Goal: Transaction & Acquisition: Obtain resource

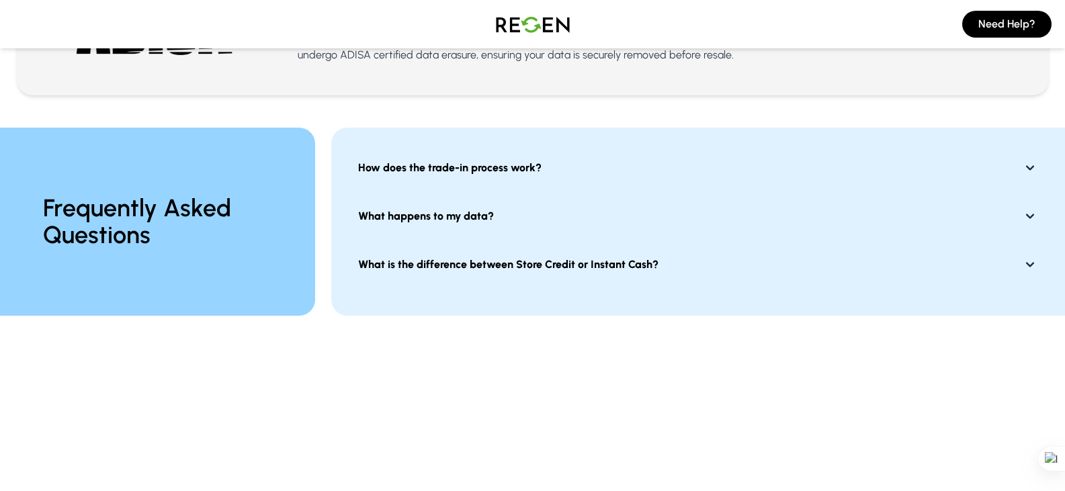
scroll to position [999, 0]
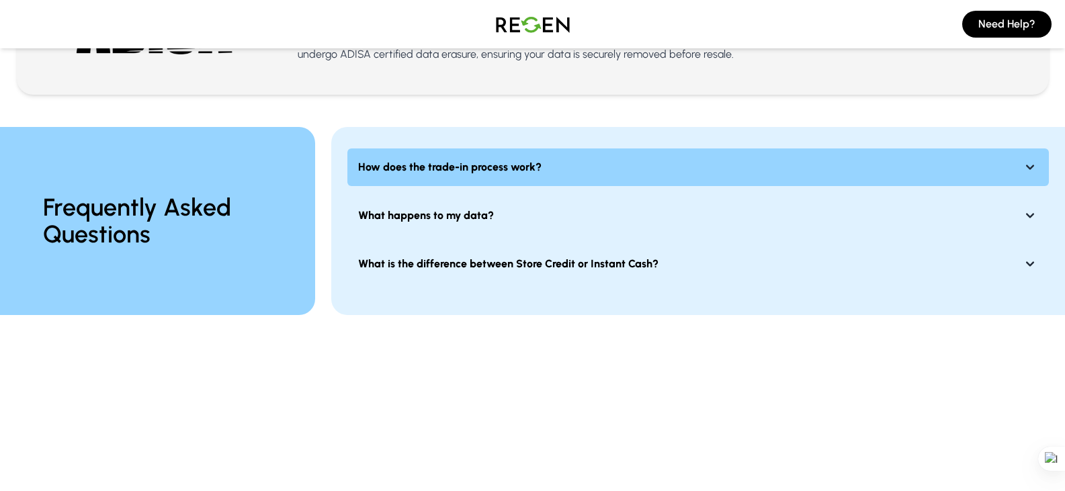
click at [539, 177] on button "How does the trade-in process work?" at bounding box center [697, 167] width 701 height 38
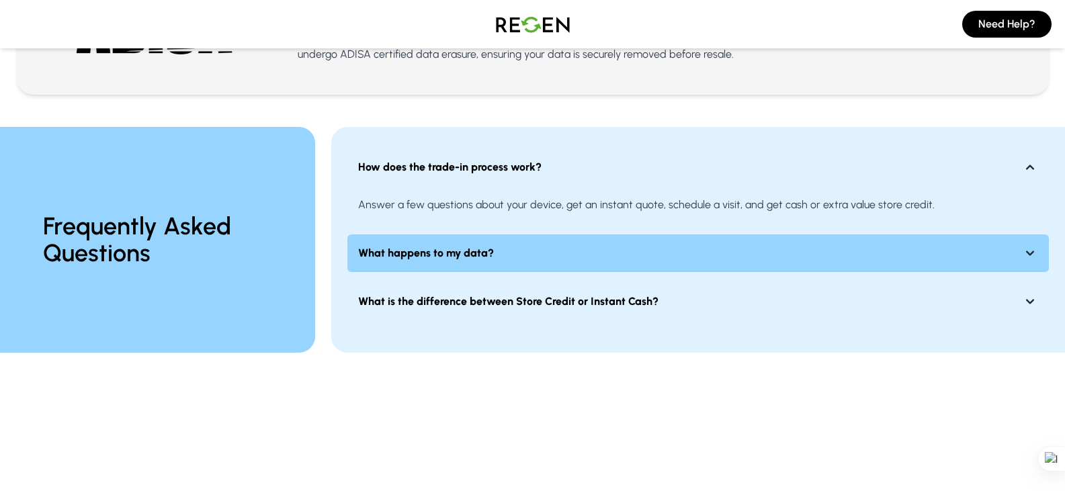
click at [515, 243] on button "What happens to my data?" at bounding box center [697, 253] width 701 height 38
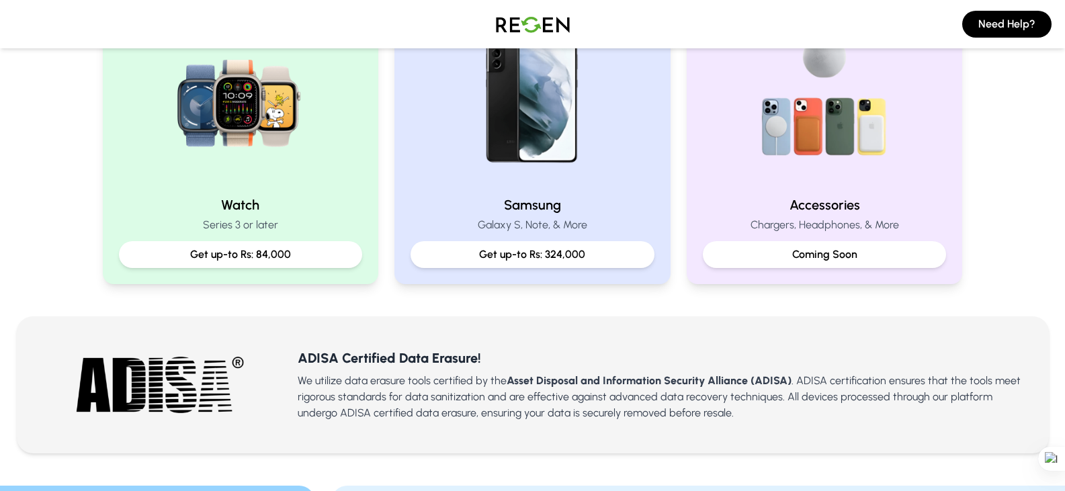
scroll to position [640, 0]
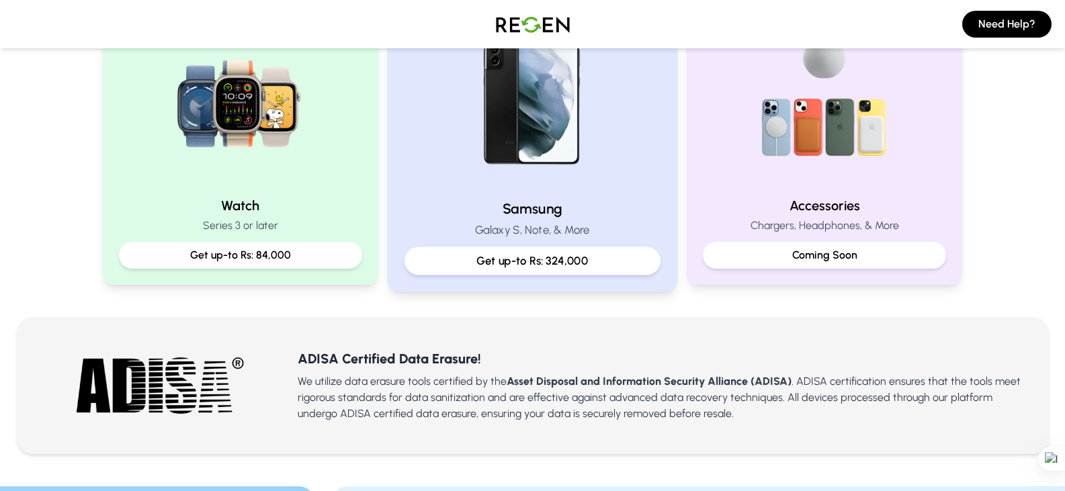
drag, startPoint x: 507, startPoint y: 212, endPoint x: 490, endPoint y: 198, distance: 21.9
click at [490, 198] on div "Samsung Galaxy S, Note, & More Get up-to Rs: 324,000" at bounding box center [533, 141] width 290 height 302
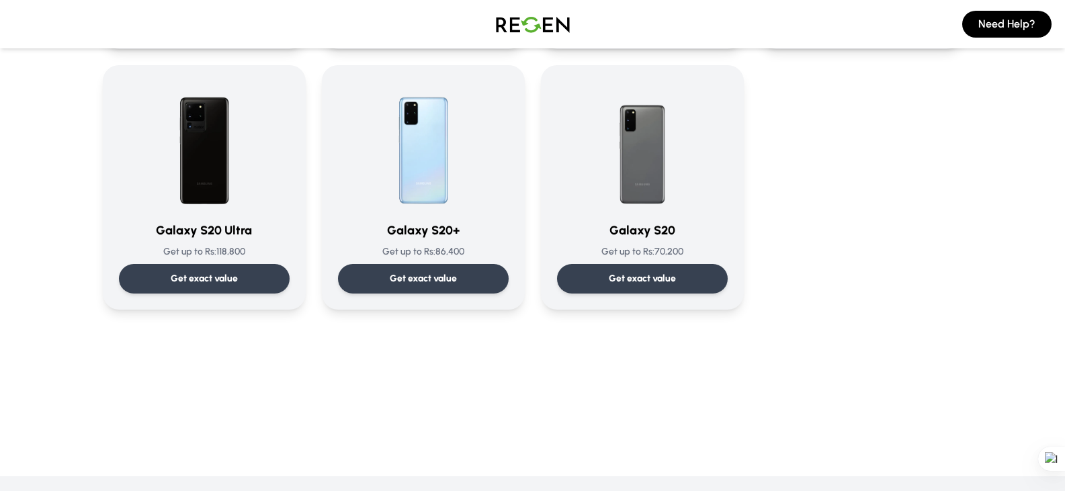
scroll to position [871, 0]
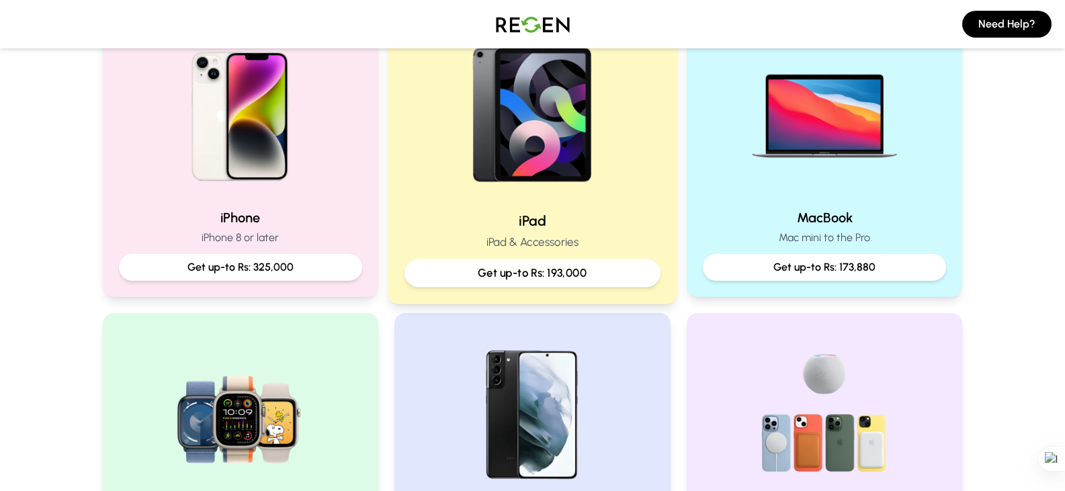
scroll to position [299, 0]
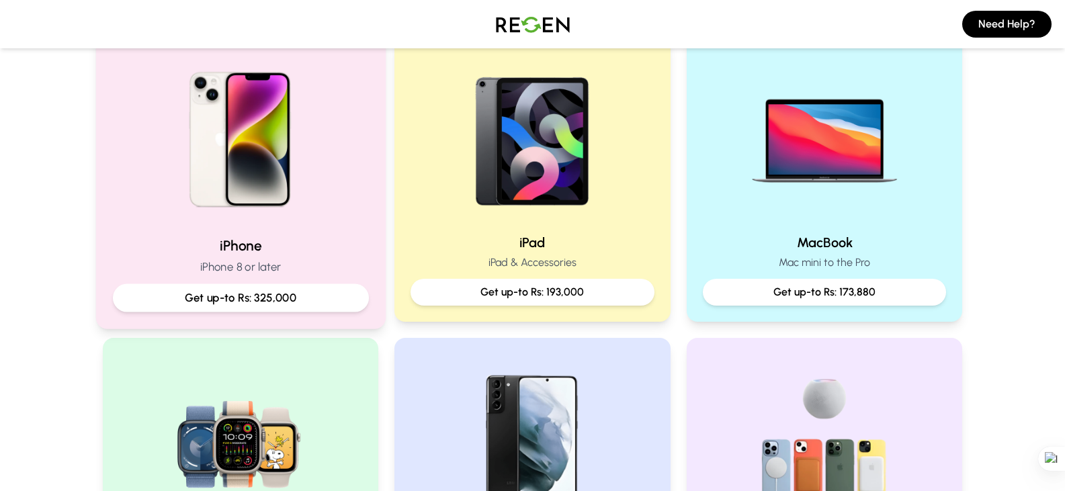
click at [288, 118] on img at bounding box center [240, 134] width 181 height 181
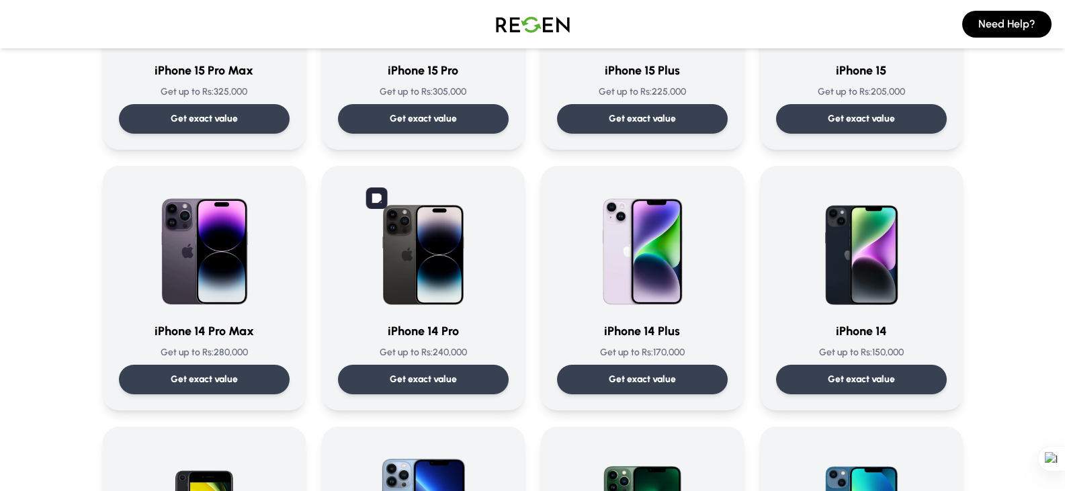
scroll to position [249, 0]
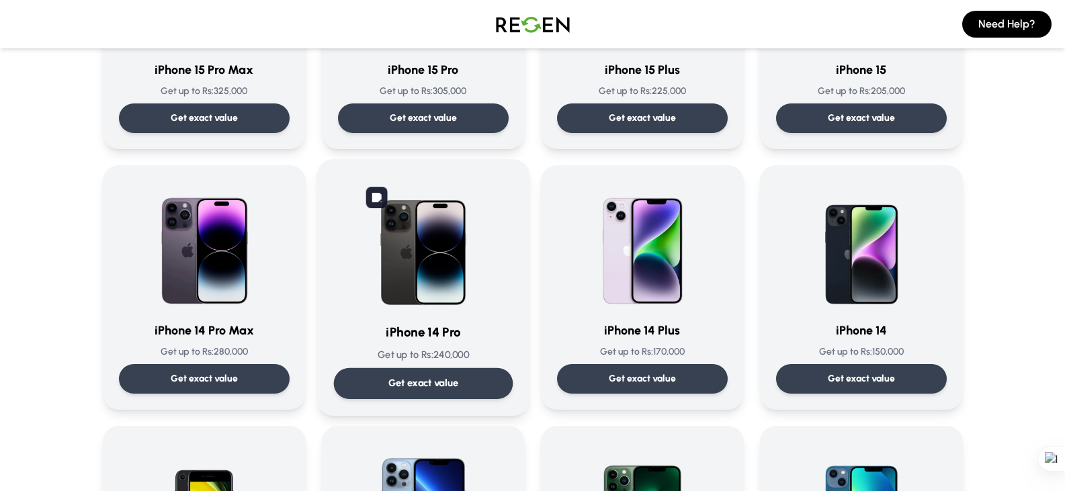
click at [447, 293] on img at bounding box center [423, 244] width 136 height 136
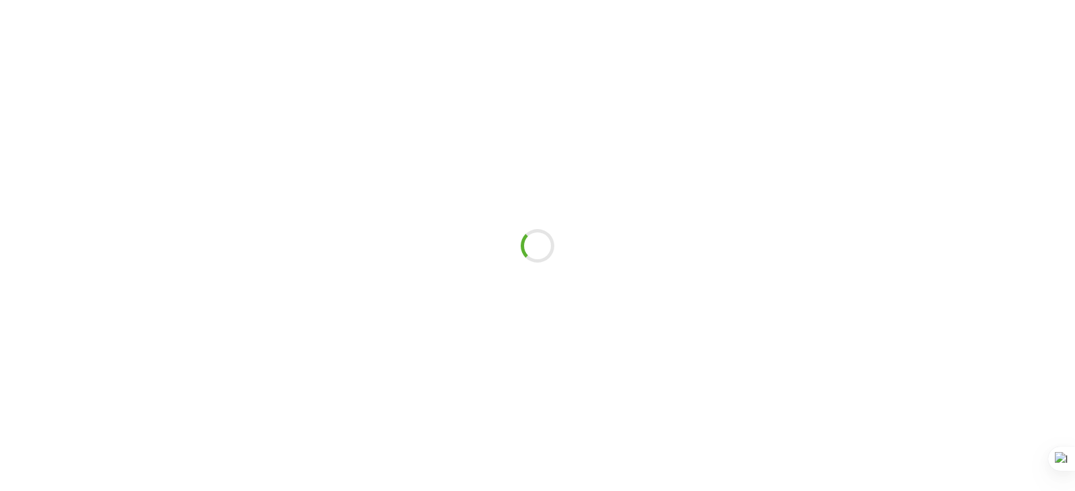
click at [447, 293] on div at bounding box center [537, 245] width 1075 height 491
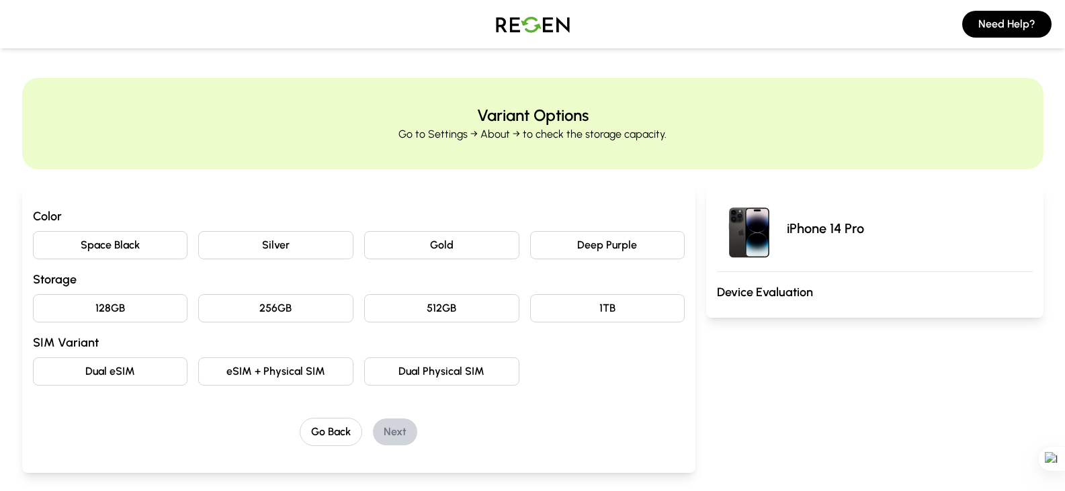
drag, startPoint x: 329, startPoint y: 248, endPoint x: 297, endPoint y: 249, distance: 32.3
click at [297, 249] on button "Silver" at bounding box center [275, 245] width 155 height 28
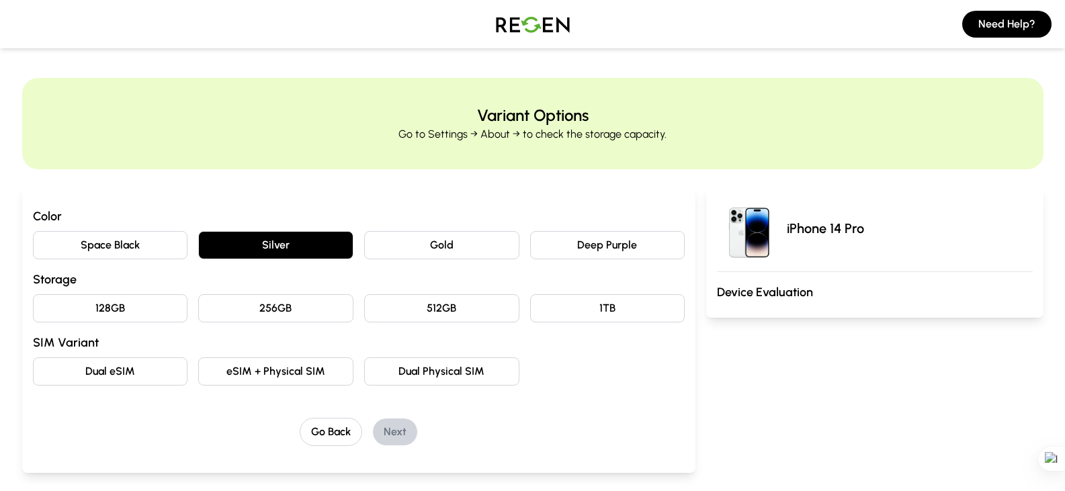
click at [270, 305] on button "256GB" at bounding box center [275, 308] width 155 height 28
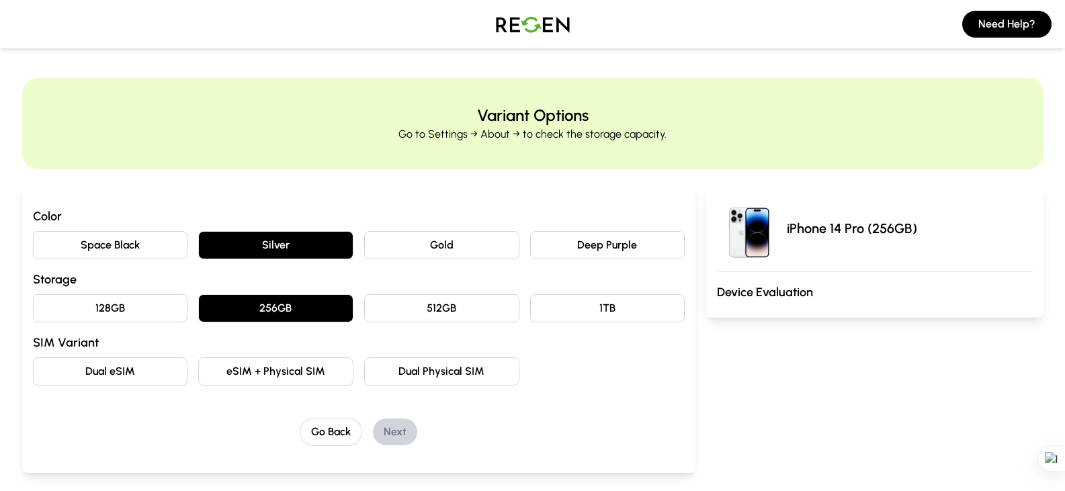
click at [435, 374] on button "Dual Physical SIM" at bounding box center [441, 371] width 155 height 28
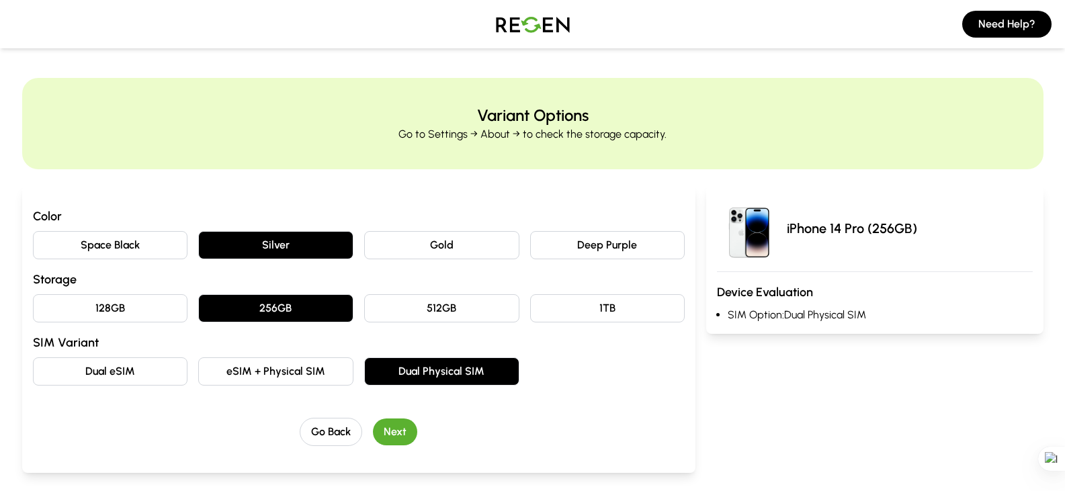
click at [322, 377] on button "eSIM + Physical SIM" at bounding box center [275, 371] width 155 height 28
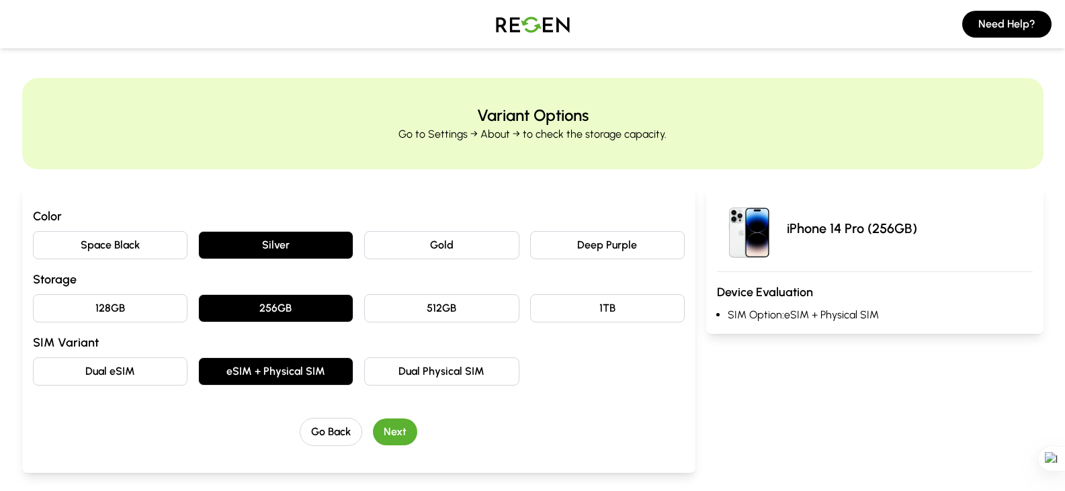
click at [403, 426] on button "Next" at bounding box center [395, 432] width 44 height 27
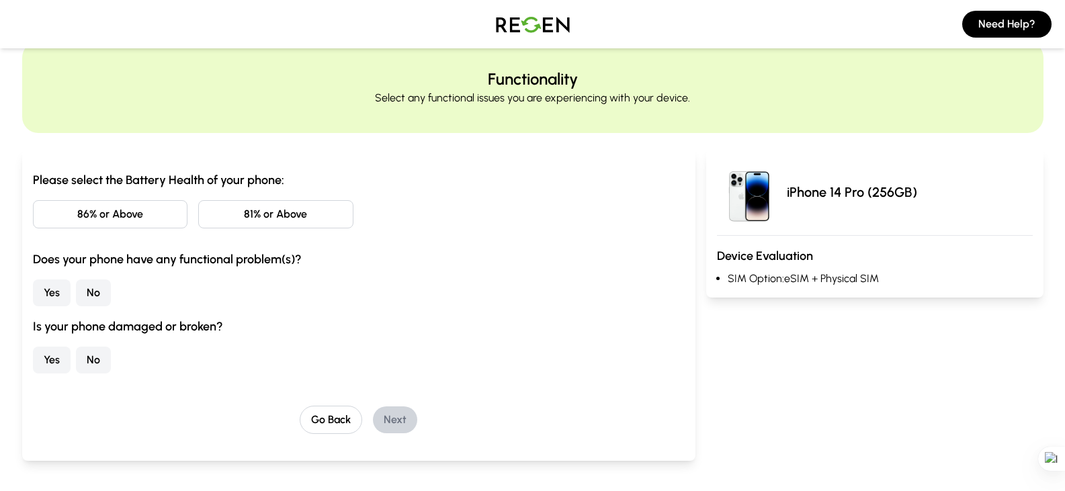
scroll to position [37, 0]
click at [147, 215] on button "86% or Above" at bounding box center [110, 214] width 155 height 28
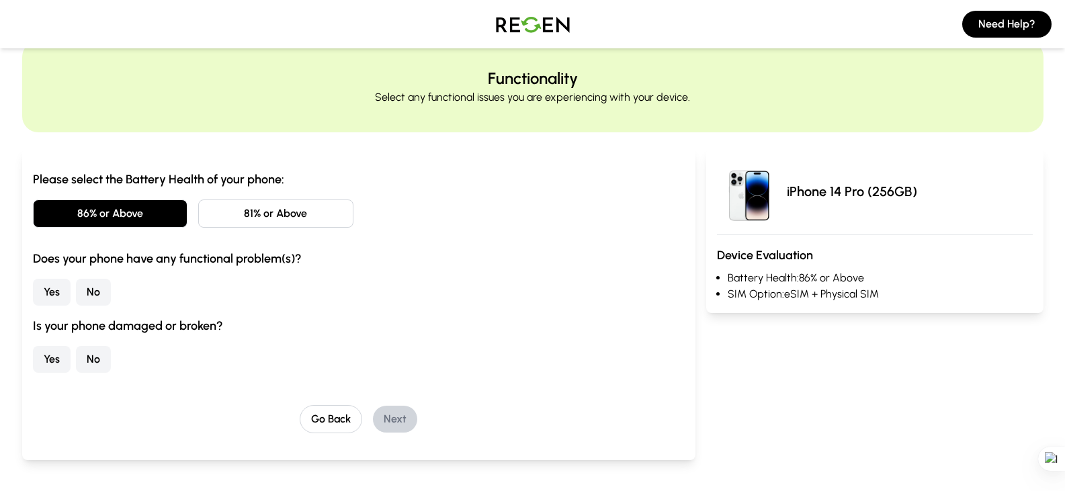
click at [93, 298] on button "No" at bounding box center [93, 292] width 35 height 27
click at [94, 353] on button "No" at bounding box center [93, 359] width 35 height 27
click at [402, 423] on button "Next" at bounding box center [395, 419] width 44 height 27
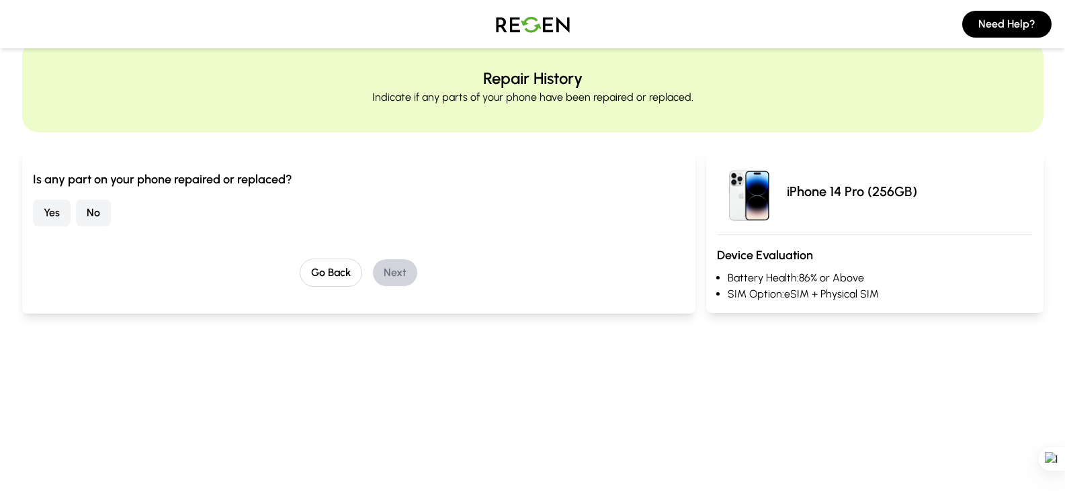
click at [80, 210] on button "No" at bounding box center [93, 213] width 35 height 27
click at [398, 265] on button "Next" at bounding box center [395, 272] width 44 height 27
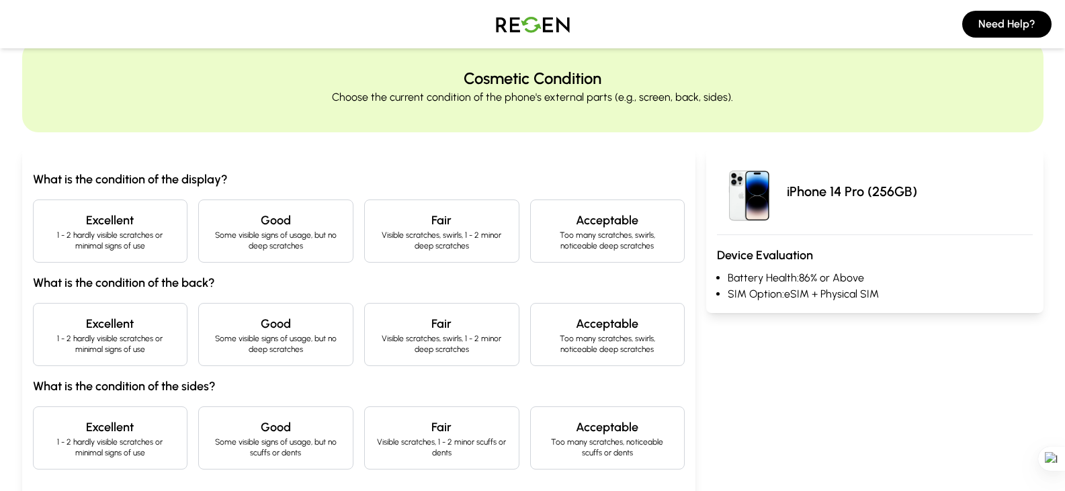
click at [153, 213] on h4 "Excellent" at bounding box center [110, 220] width 132 height 19
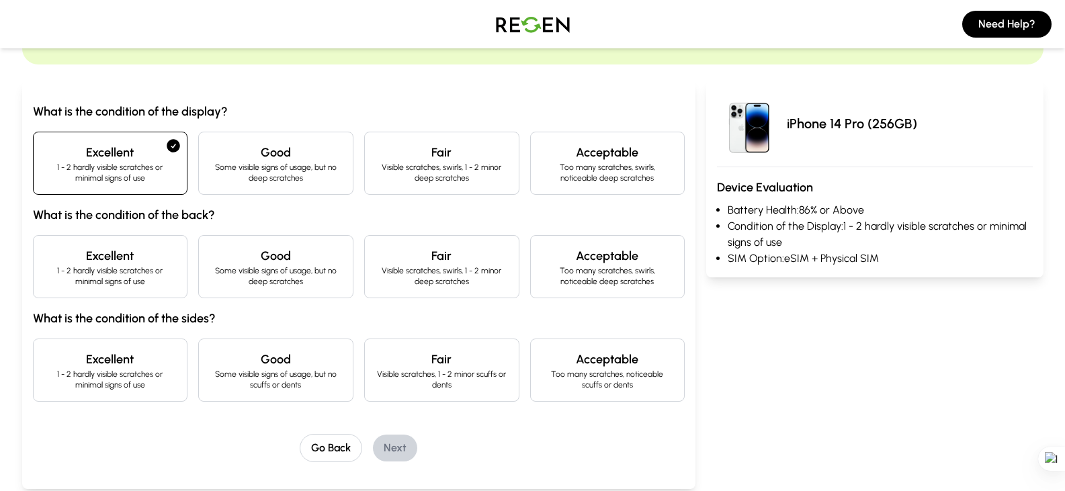
scroll to position [105, 0]
click at [159, 280] on p "1 - 2 hardly visible scratches or minimal signs of use" at bounding box center [110, 275] width 132 height 21
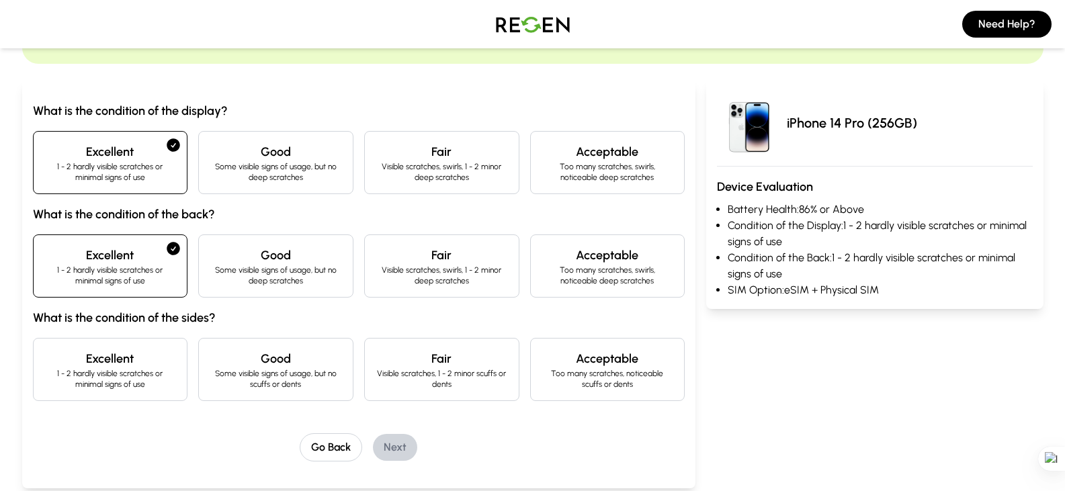
click at [170, 354] on h4 "Excellent" at bounding box center [110, 358] width 132 height 19
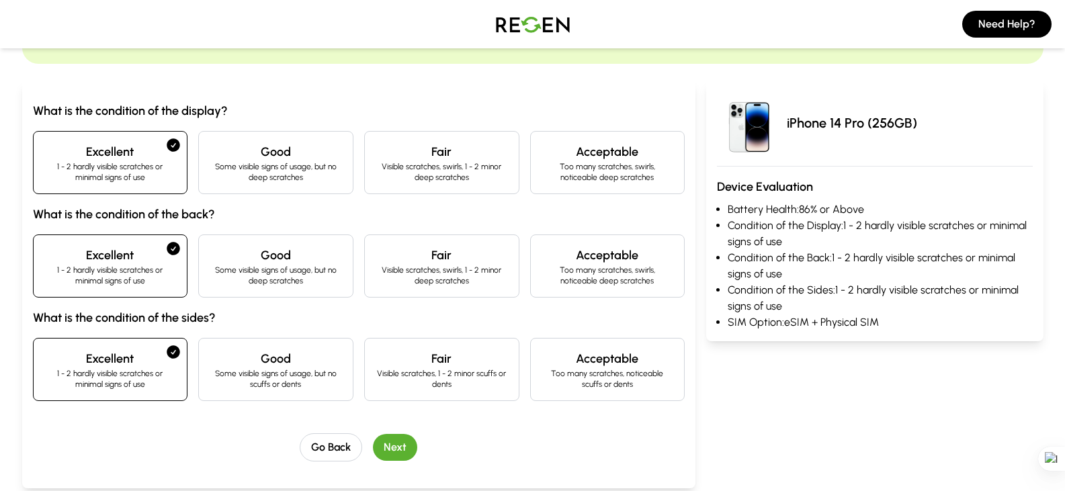
click at [389, 439] on button "Next" at bounding box center [395, 447] width 44 height 27
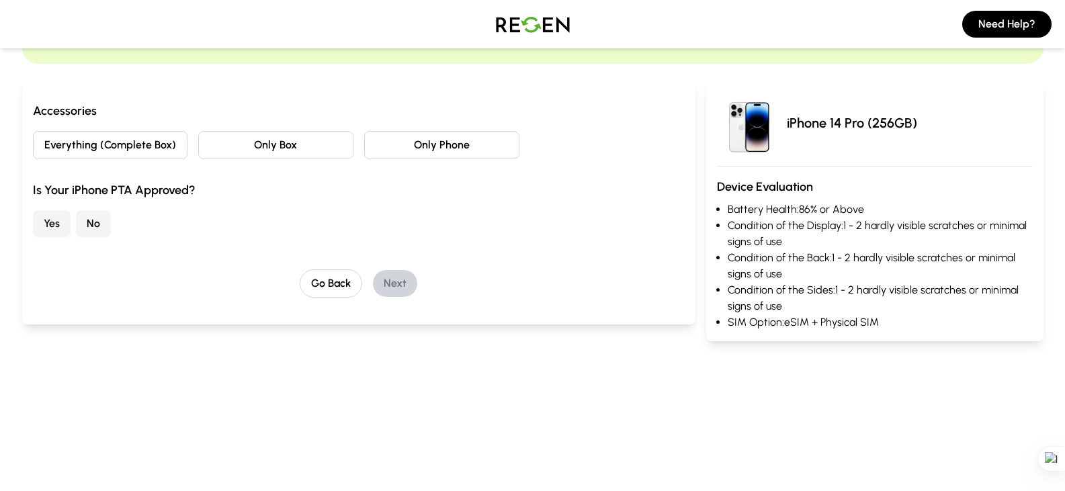
click at [420, 144] on button "Only Phone" at bounding box center [441, 145] width 155 height 28
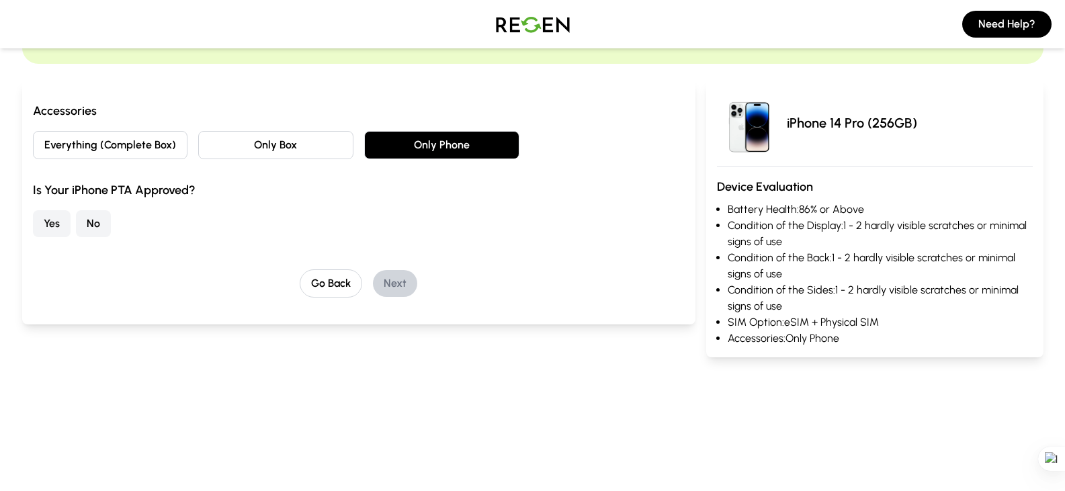
click at [56, 218] on button "Yes" at bounding box center [52, 223] width 38 height 27
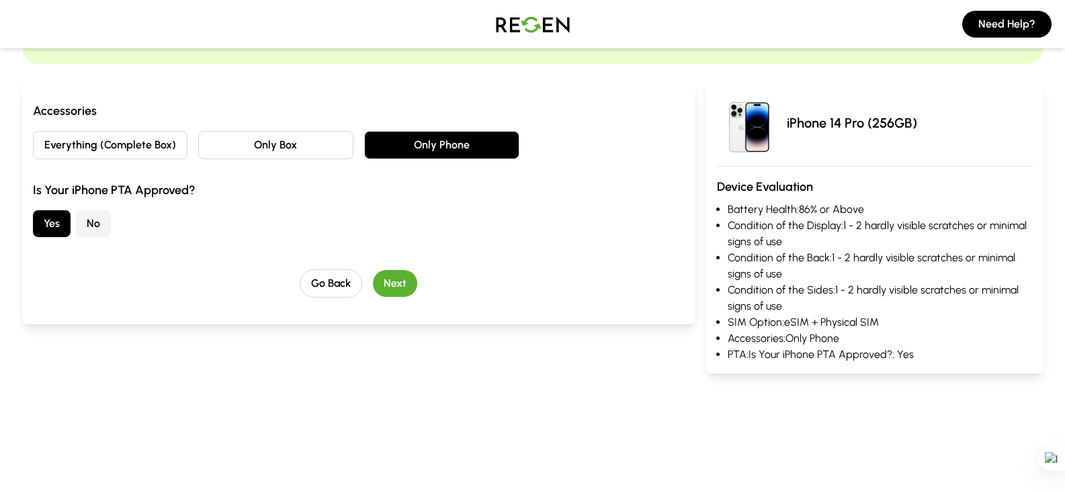
click at [384, 283] on button "Next" at bounding box center [395, 283] width 44 height 27
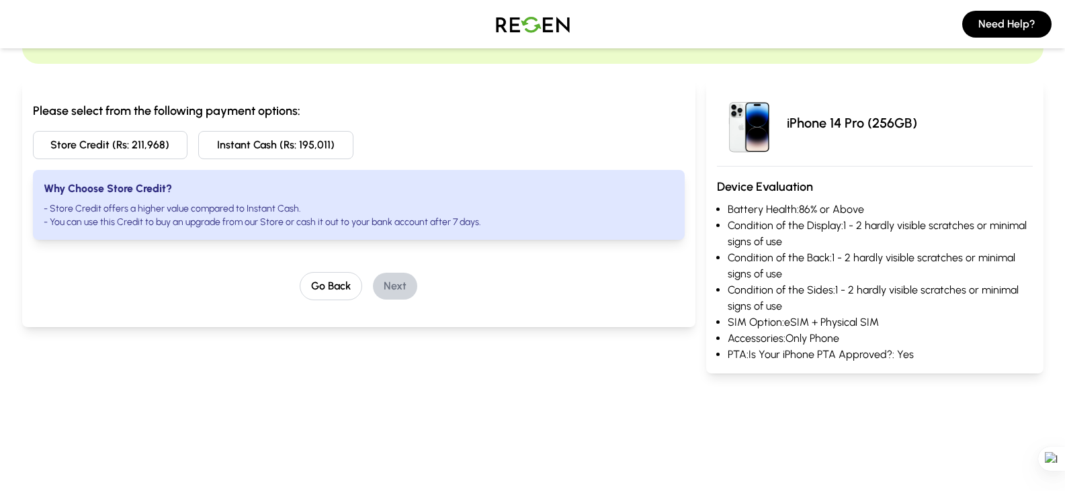
click at [189, 220] on li "- You can use this Credit to buy an upgrade from our Store or cash it out to yo…" at bounding box center [359, 222] width 631 height 13
click at [146, 148] on button "Store Credit (Rs: 211,968)" at bounding box center [110, 145] width 155 height 28
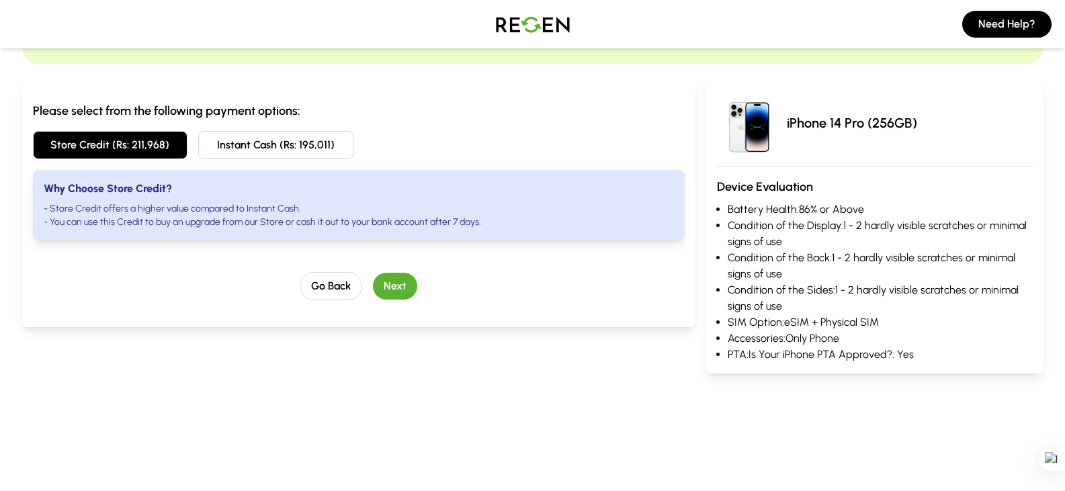
click at [406, 277] on button "Next" at bounding box center [395, 286] width 44 height 27
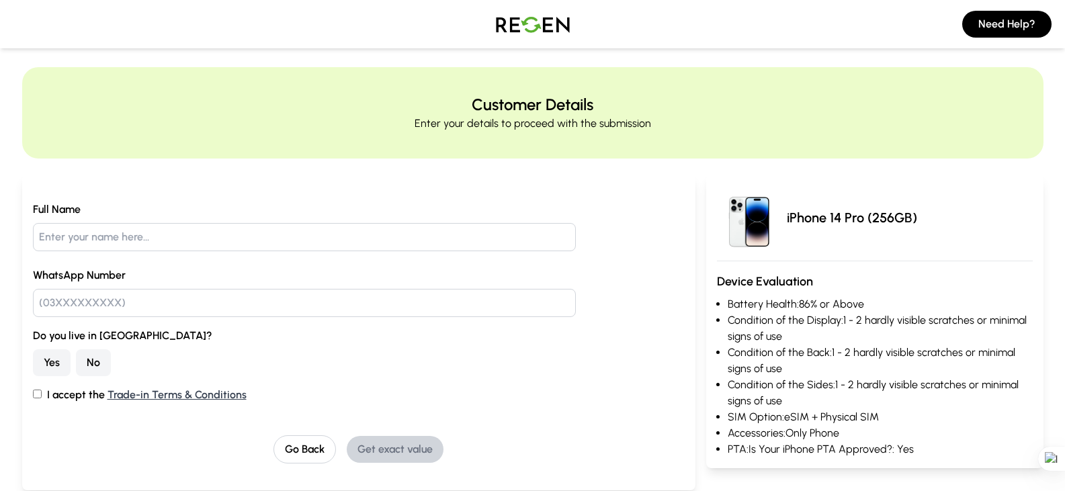
scroll to position [0, 0]
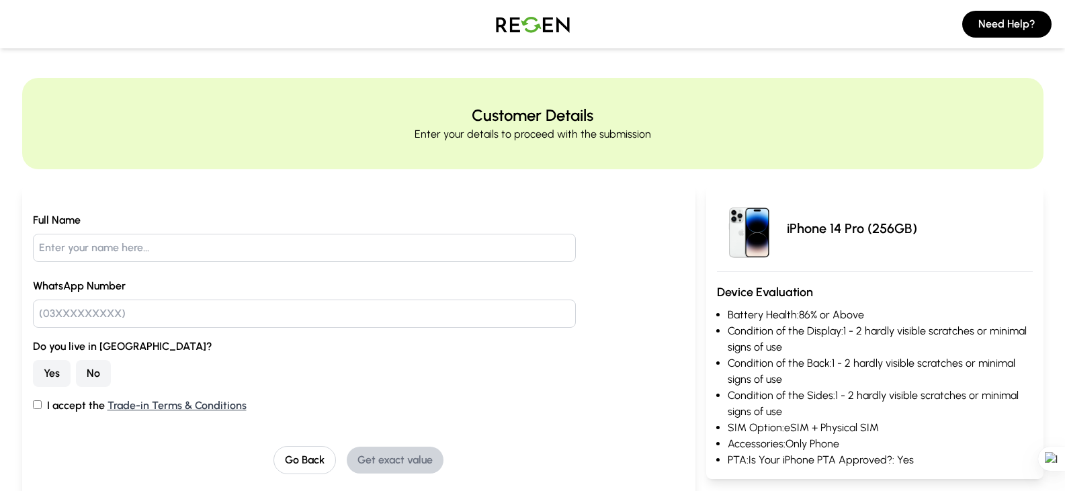
click at [372, 258] on input "text" at bounding box center [304, 248] width 543 height 28
click at [335, 250] on input "text" at bounding box center [304, 248] width 543 height 28
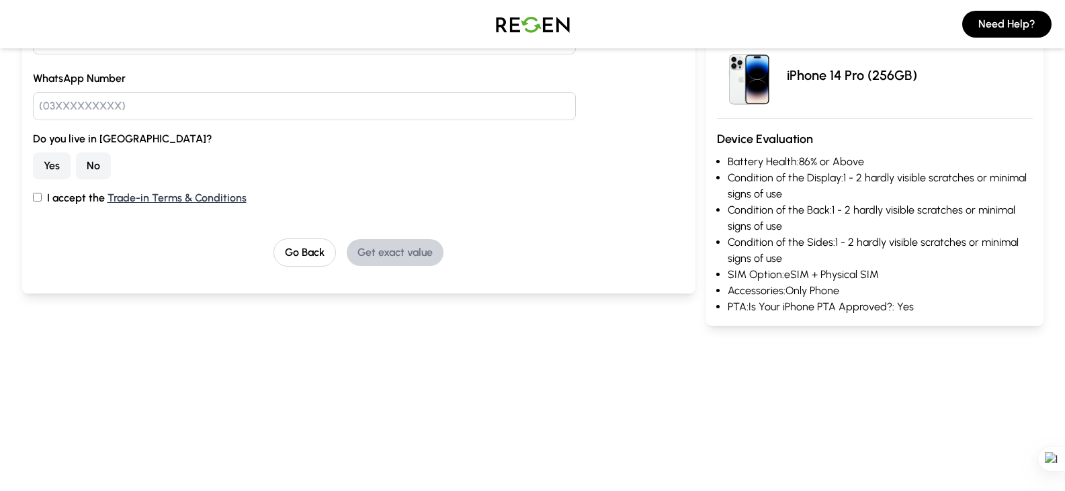
scroll to position [208, 0]
click at [77, 165] on button "No" at bounding box center [93, 165] width 35 height 27
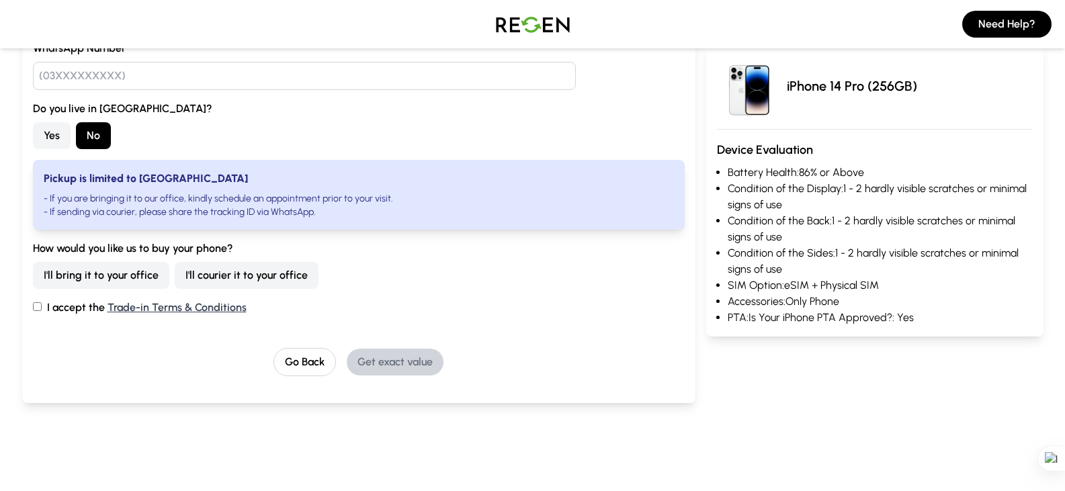
scroll to position [0, 0]
